Goal: Download file/media

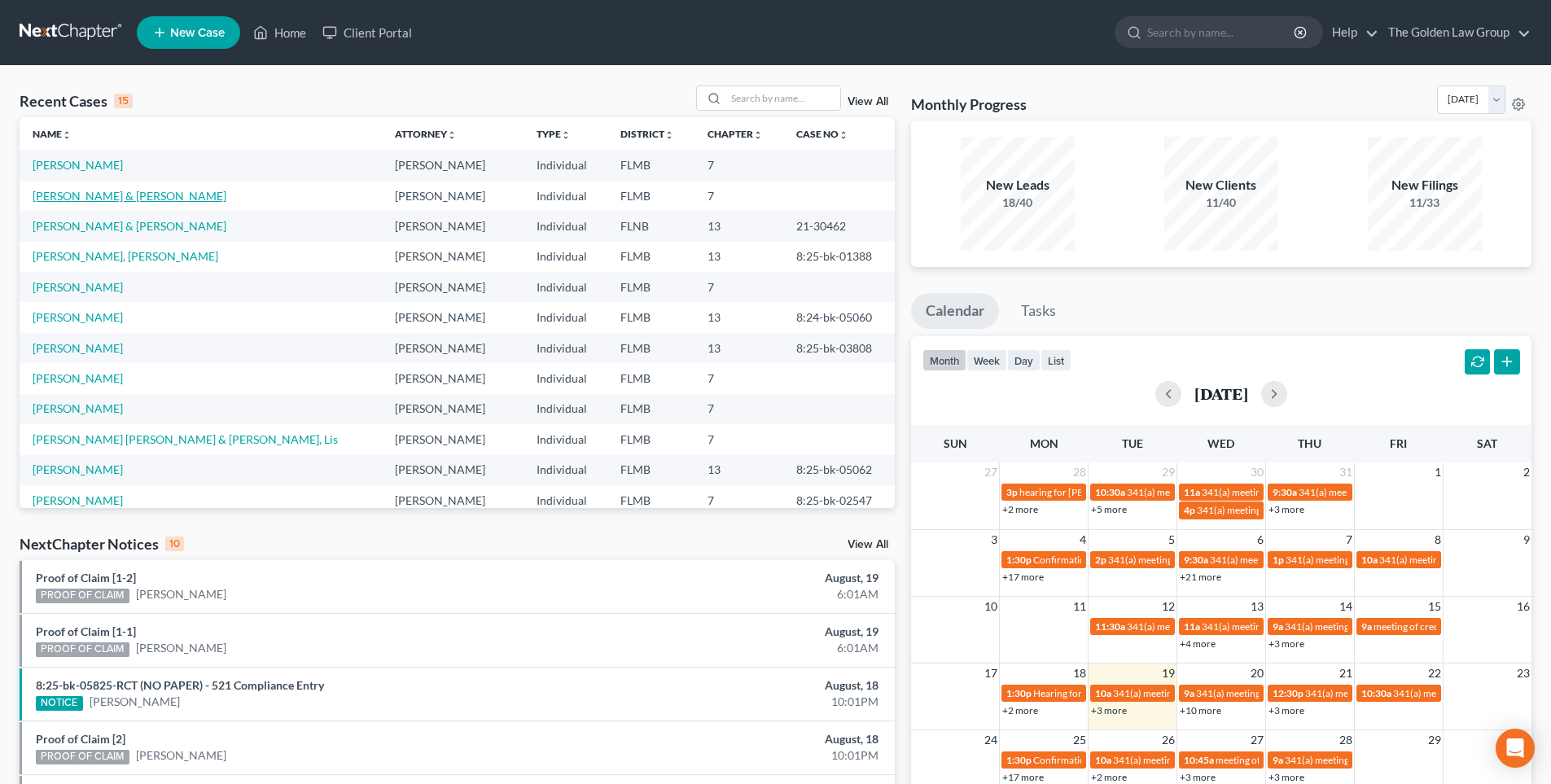
click at [123, 196] on link "[PERSON_NAME] & [PERSON_NAME]" at bounding box center [129, 195] width 194 height 14
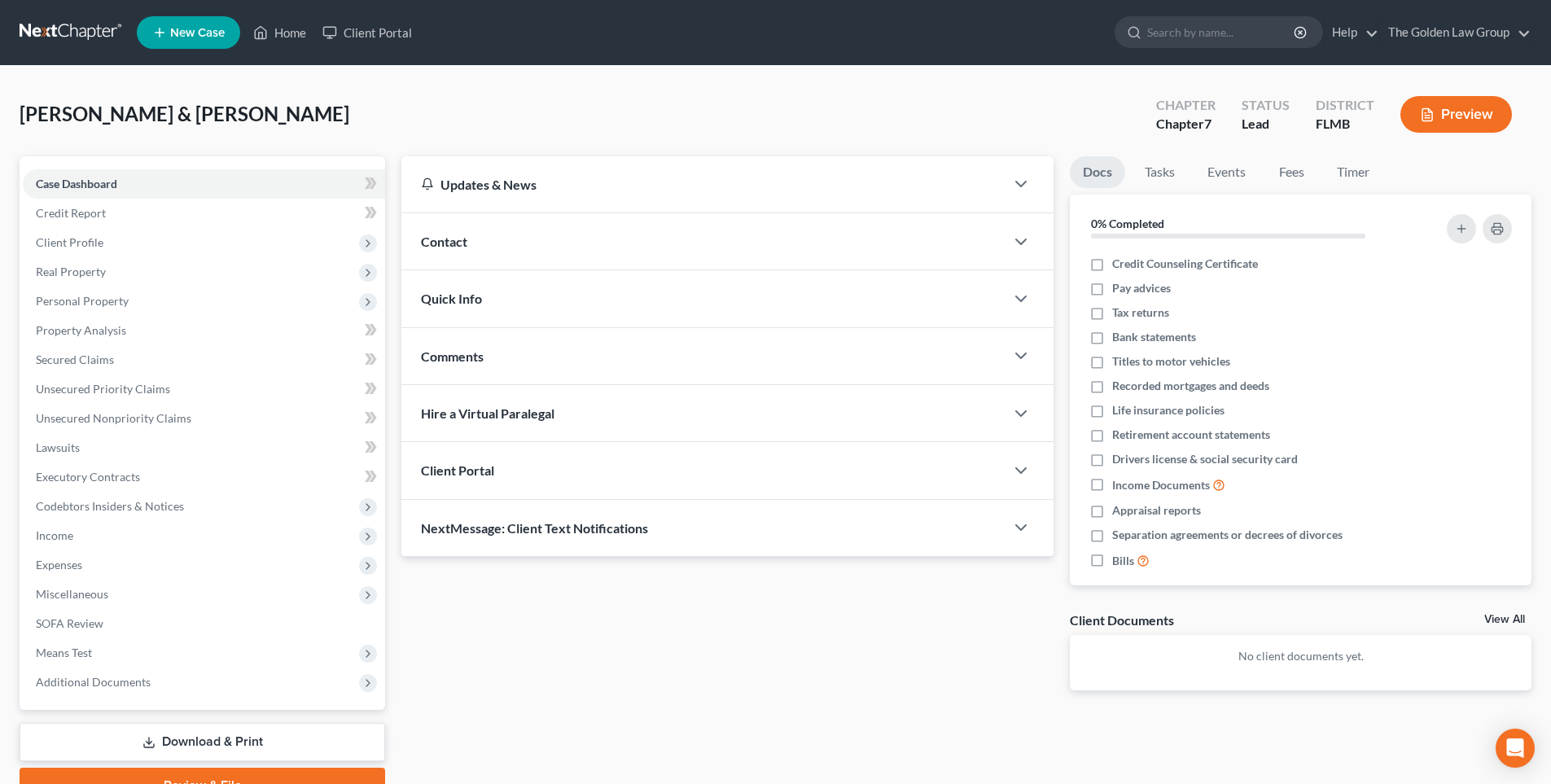
click at [1467, 117] on button "Preview" at bounding box center [1456, 114] width 111 height 37
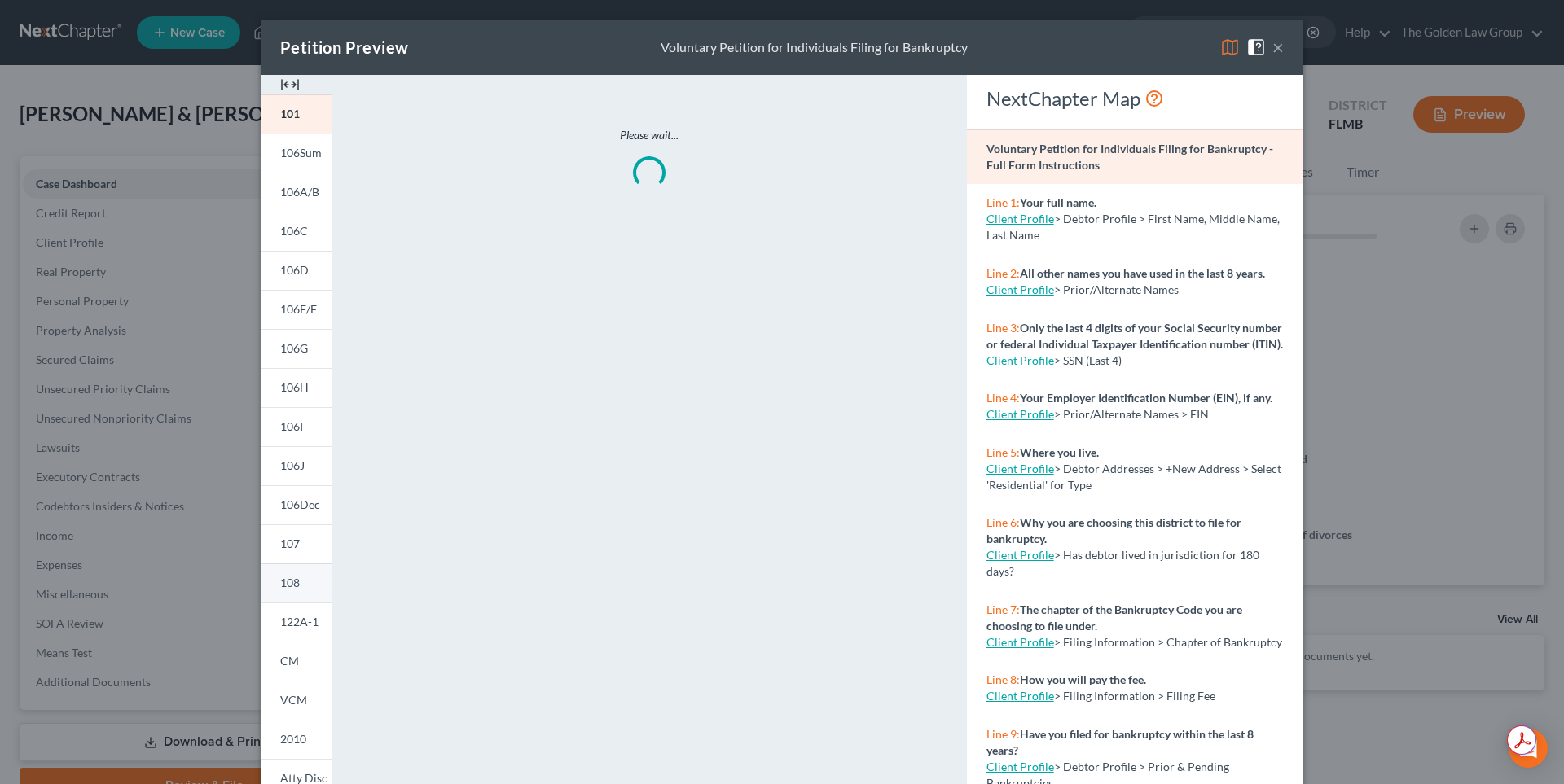
scroll to position [119, 0]
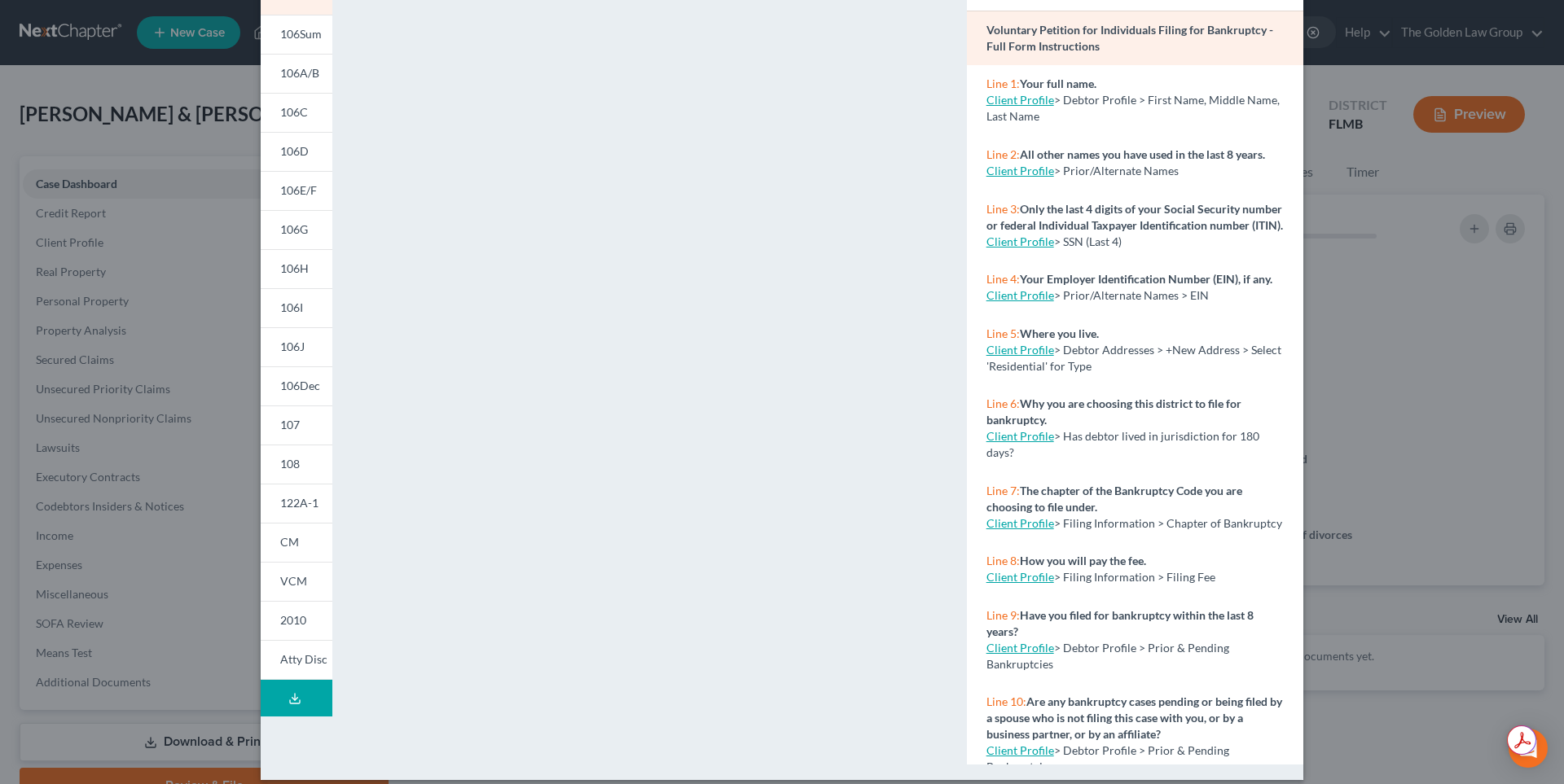
click at [292, 700] on icon at bounding box center [294, 698] width 13 height 13
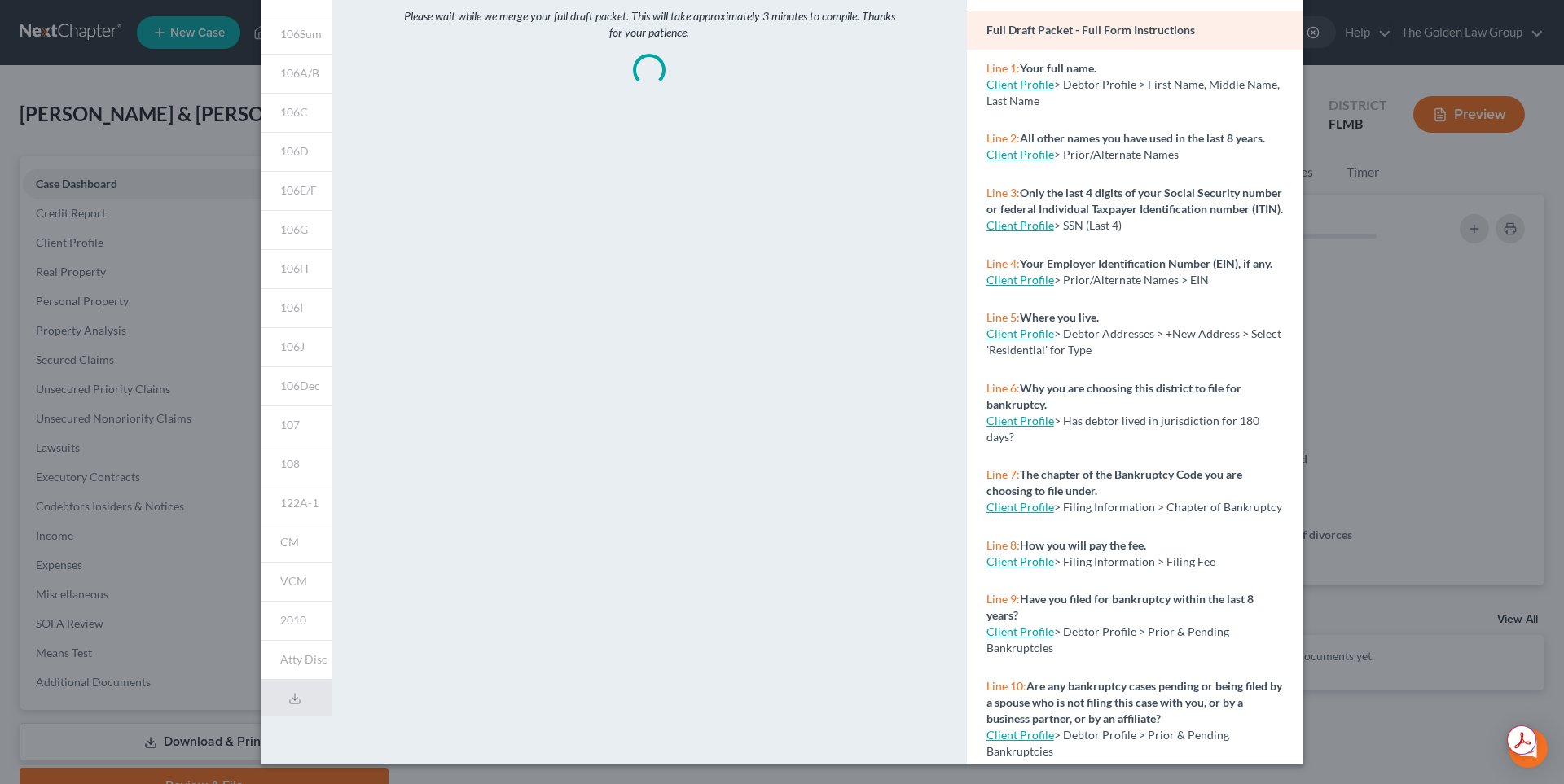
scroll to position [0, 0]
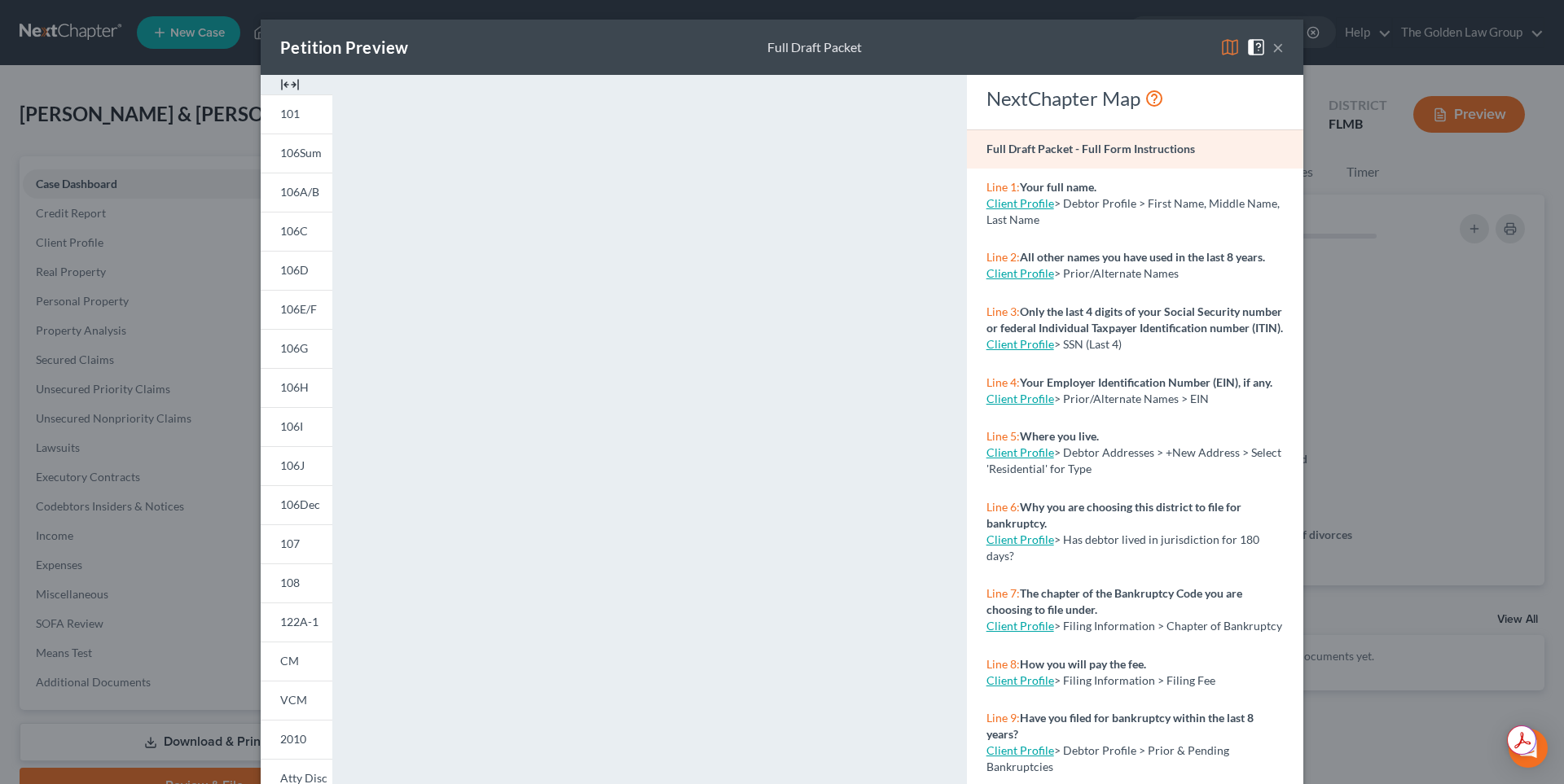
click at [1273, 46] on button "×" at bounding box center [1277, 47] width 11 height 20
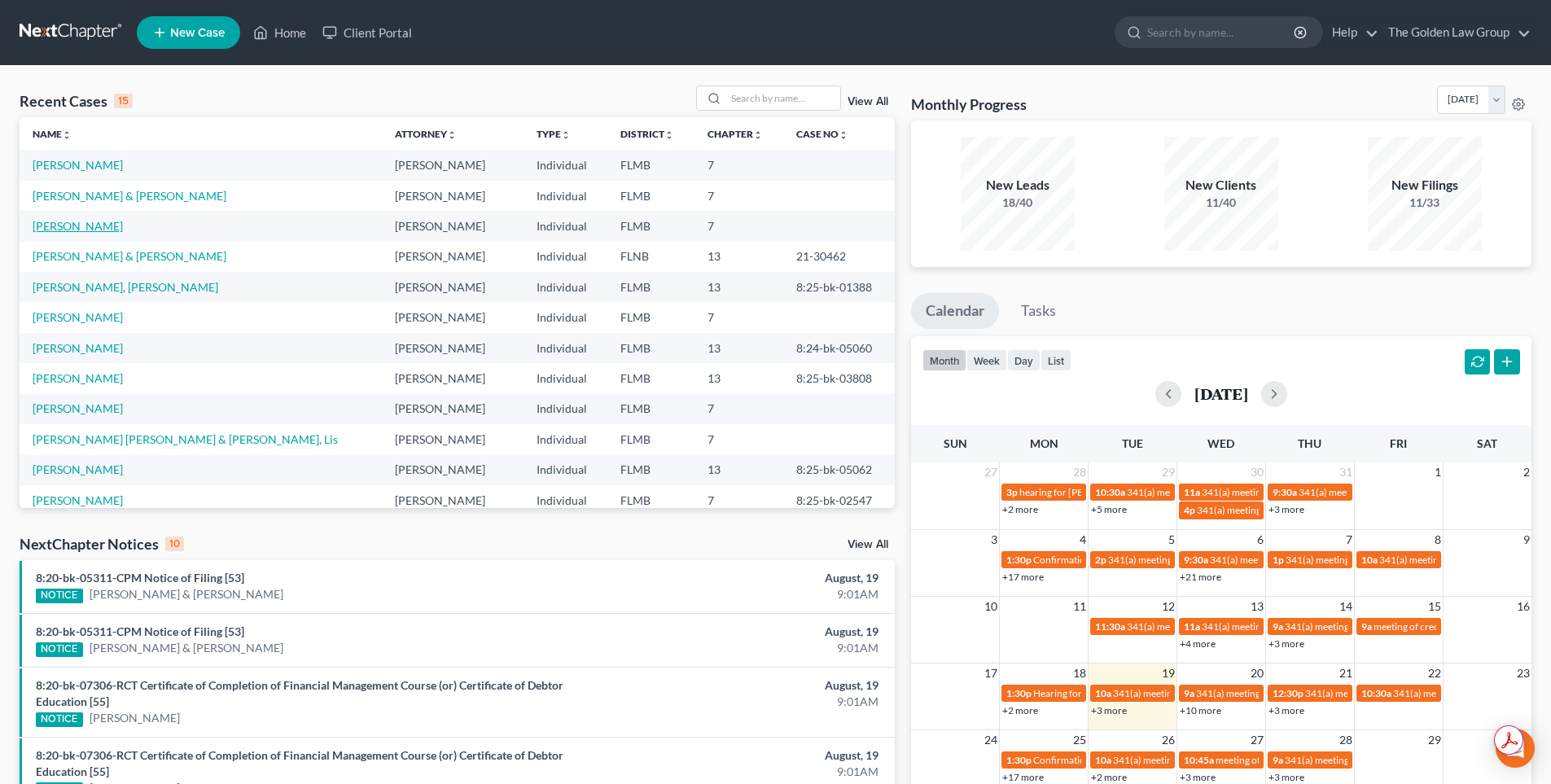
click at [89, 229] on link "[PERSON_NAME]" at bounding box center [77, 226] width 90 height 14
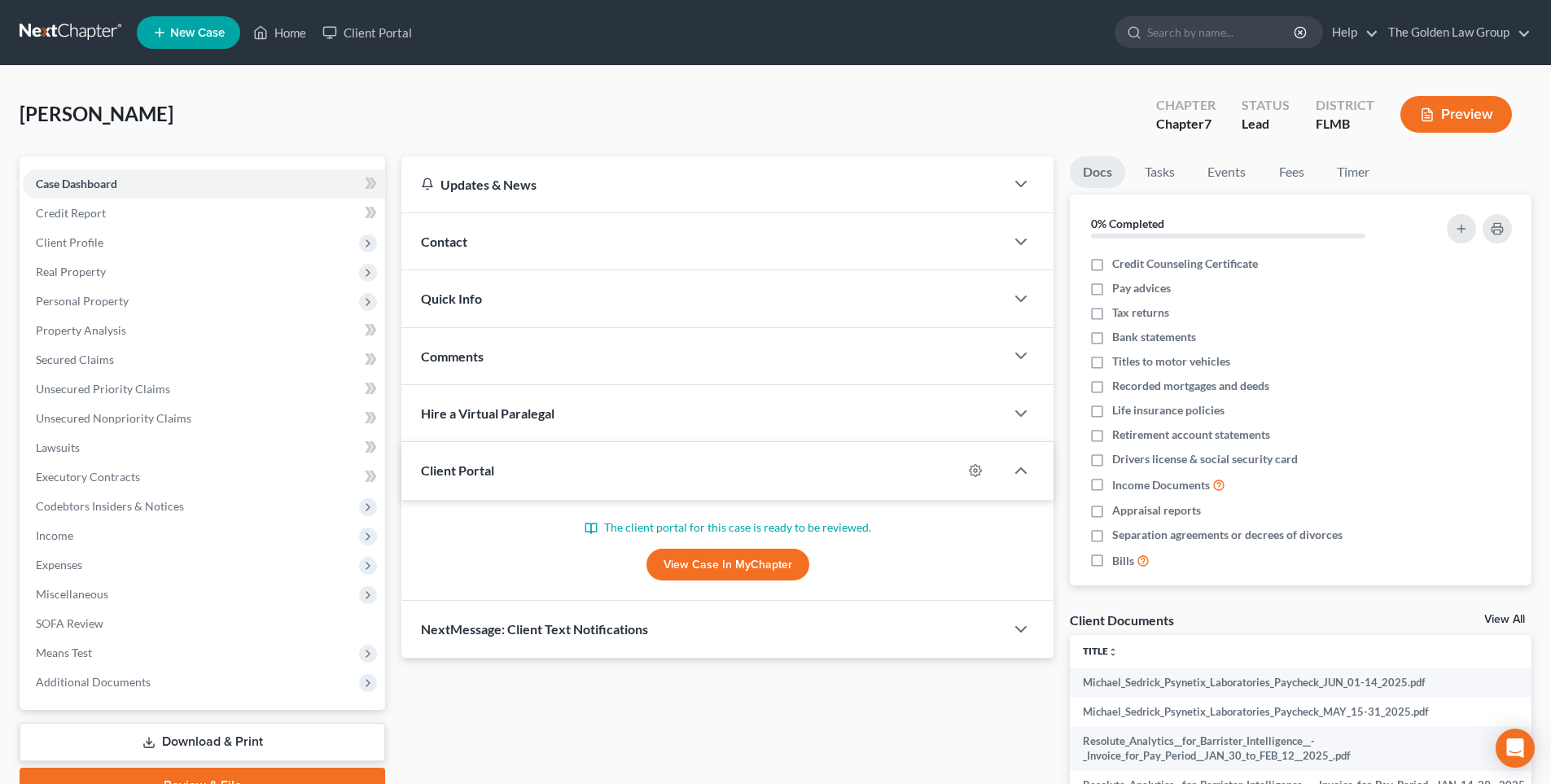
click at [1473, 106] on button "Preview" at bounding box center [1456, 114] width 111 height 37
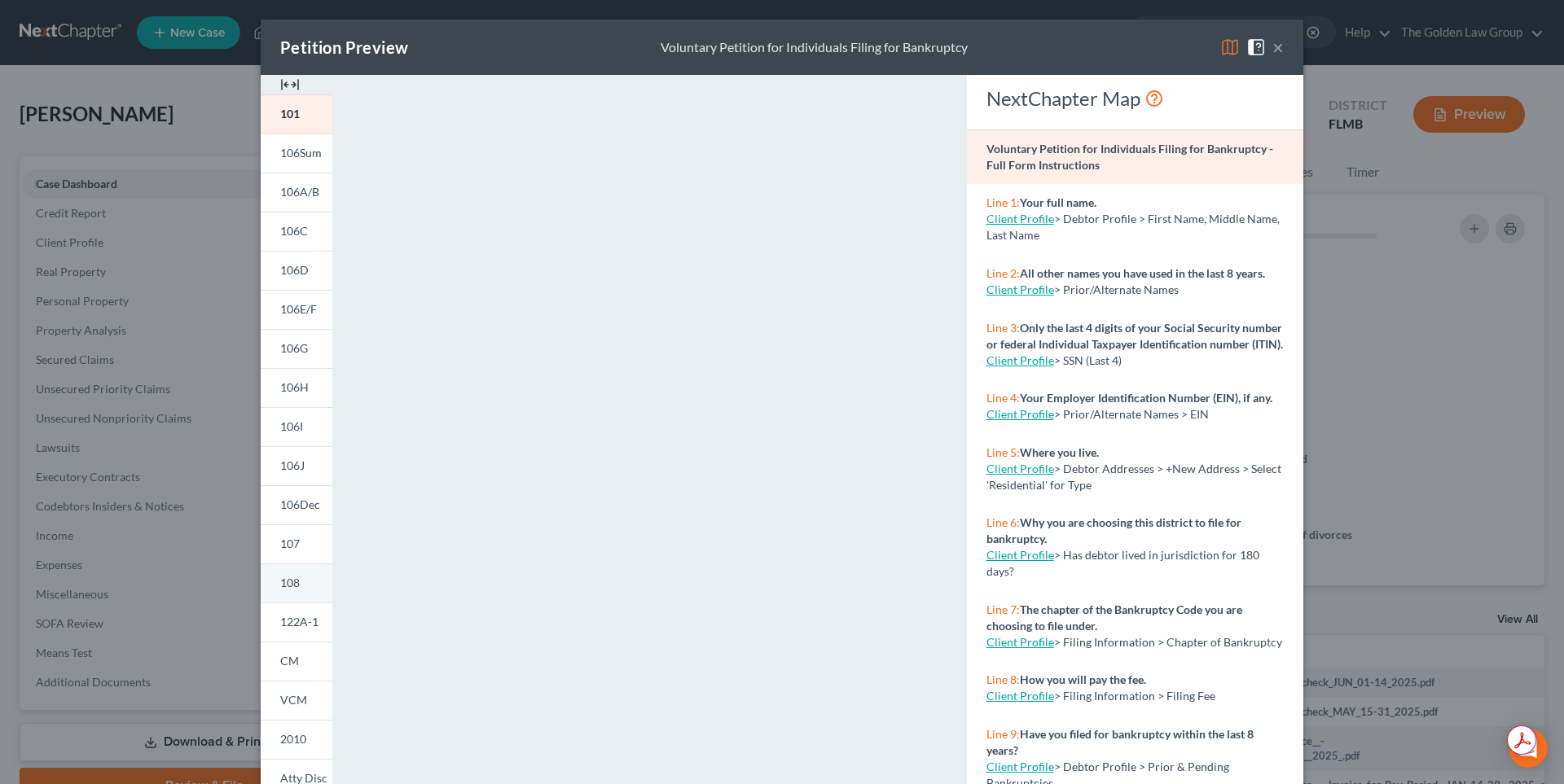
scroll to position [135, 0]
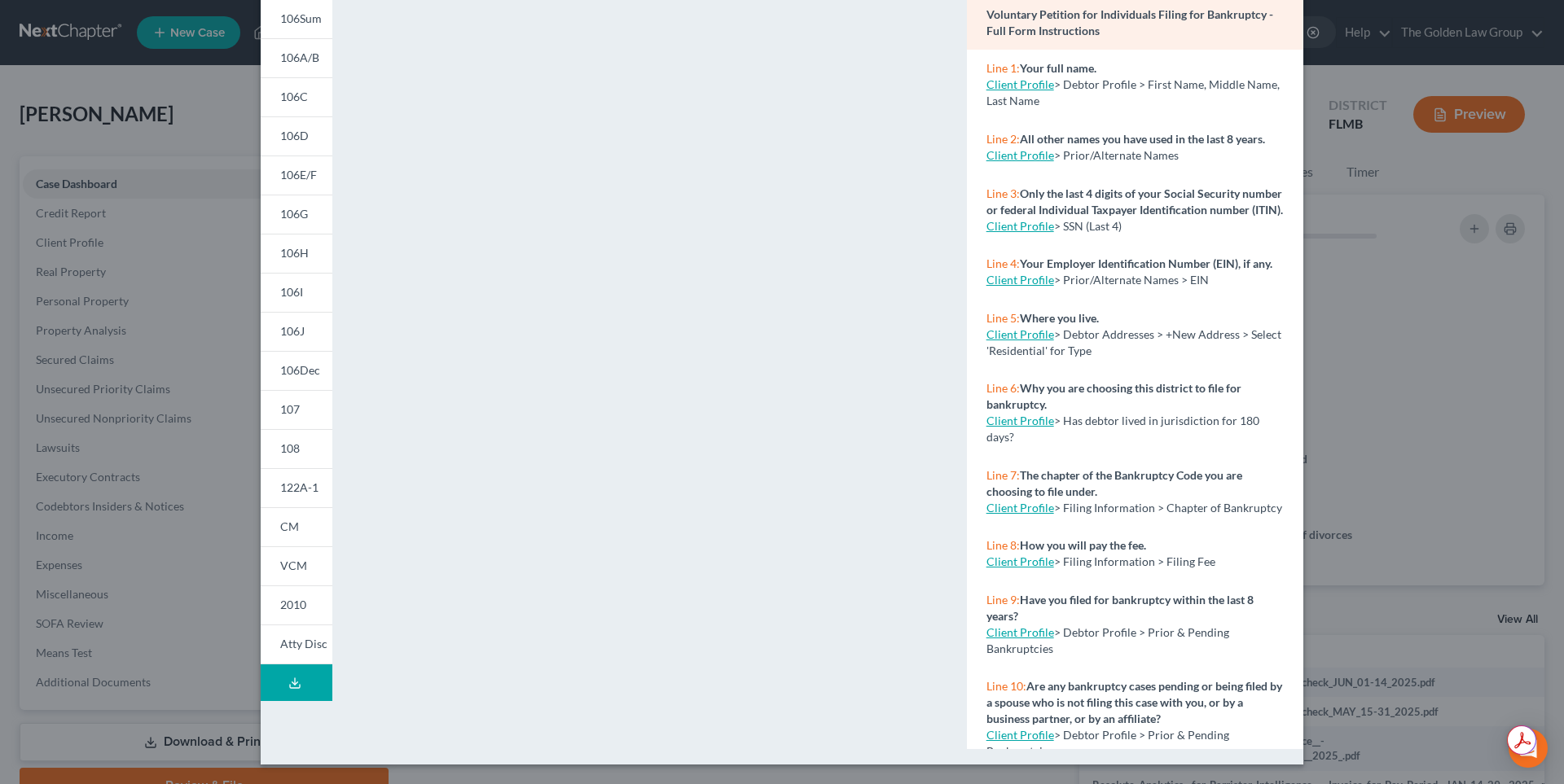
click at [288, 685] on icon at bounding box center [294, 683] width 13 height 13
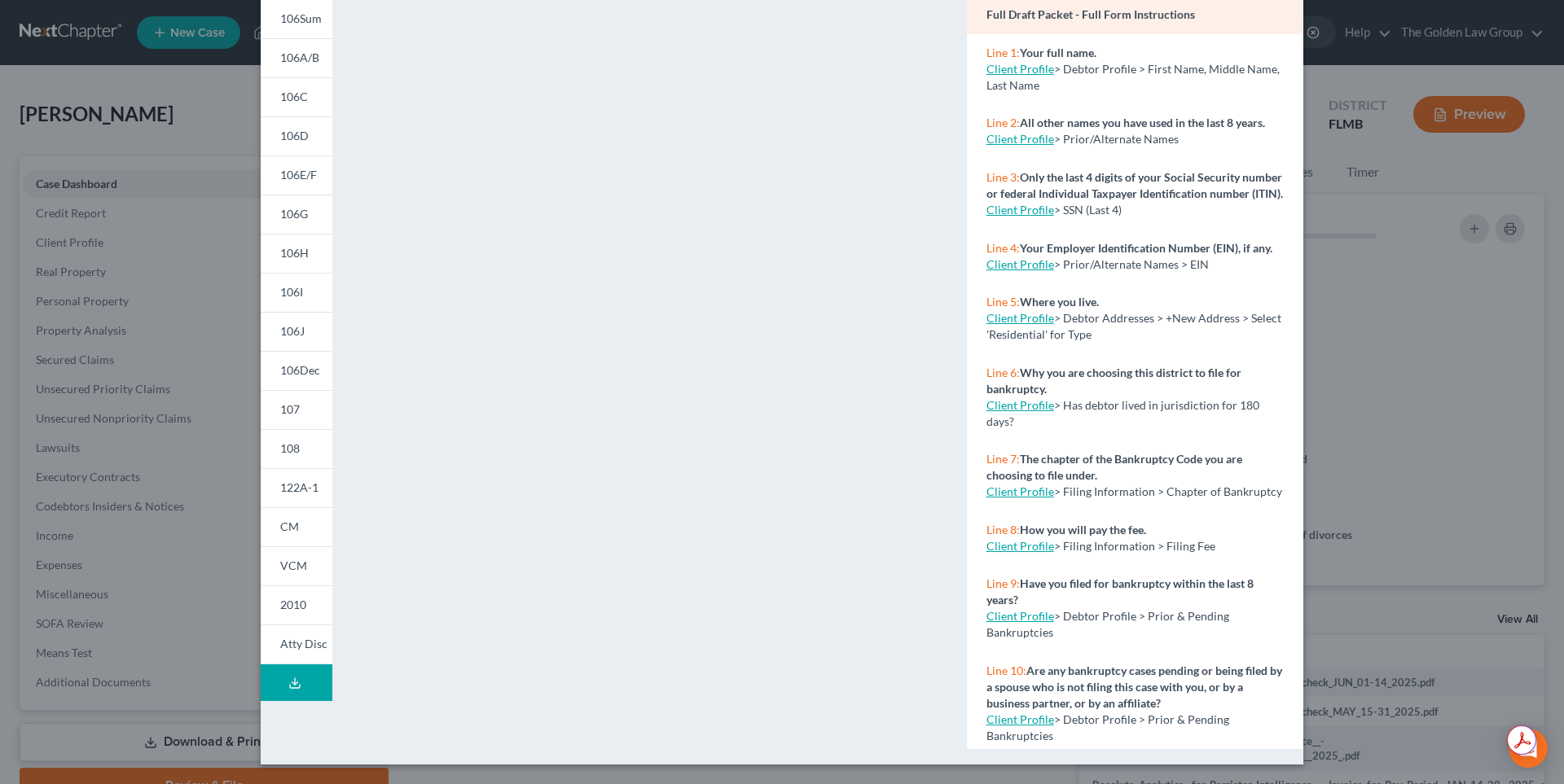
scroll to position [0, 0]
